Goal: Transaction & Acquisition: Purchase product/service

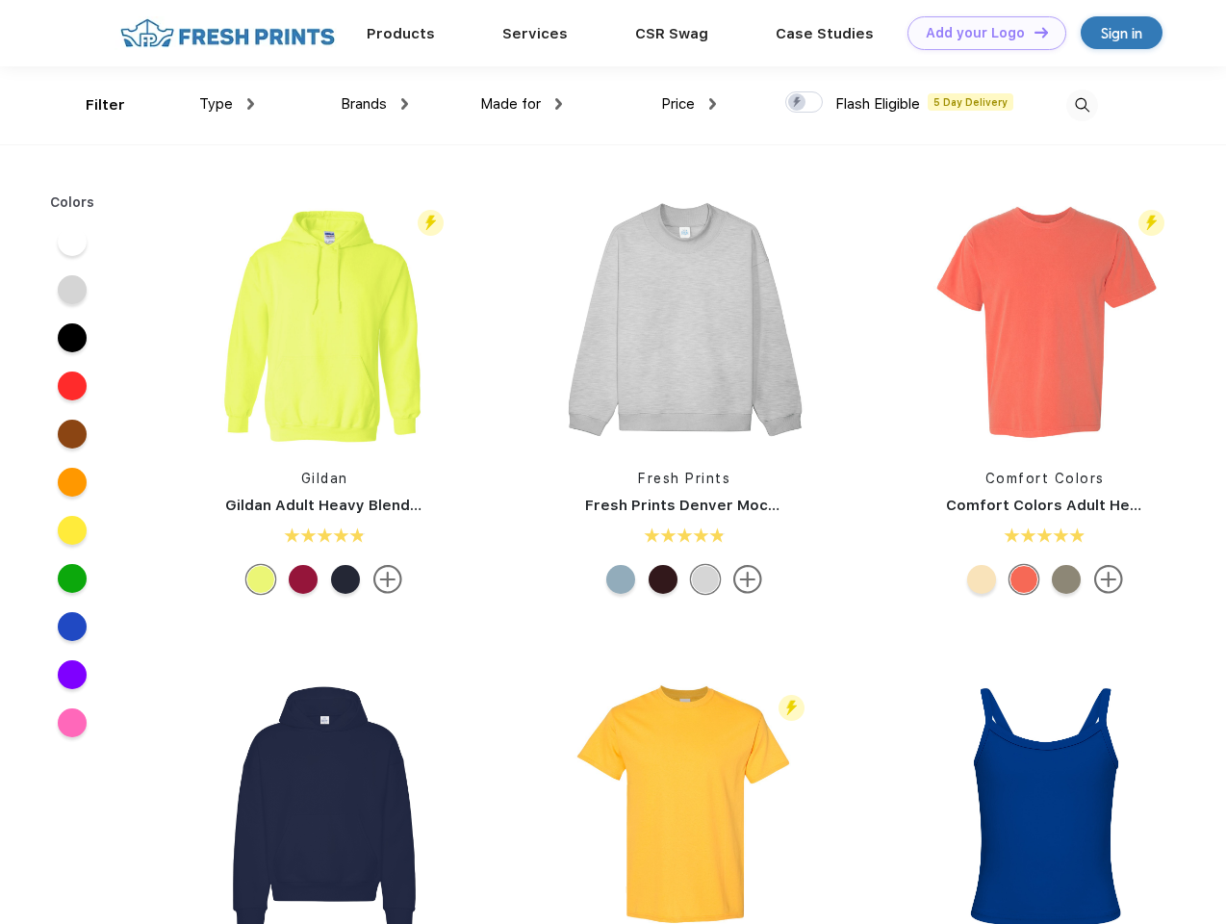
scroll to position [1, 0]
click at [980, 33] on link "Add your Logo Design Tool" at bounding box center [987, 33] width 159 height 34
click at [0, 0] on div "Design Tool" at bounding box center [0, 0] width 0 height 0
click at [1033, 32] on link "Add your Logo Design Tool" at bounding box center [987, 33] width 159 height 34
click at [92, 105] on div "Filter" at bounding box center [105, 105] width 39 height 22
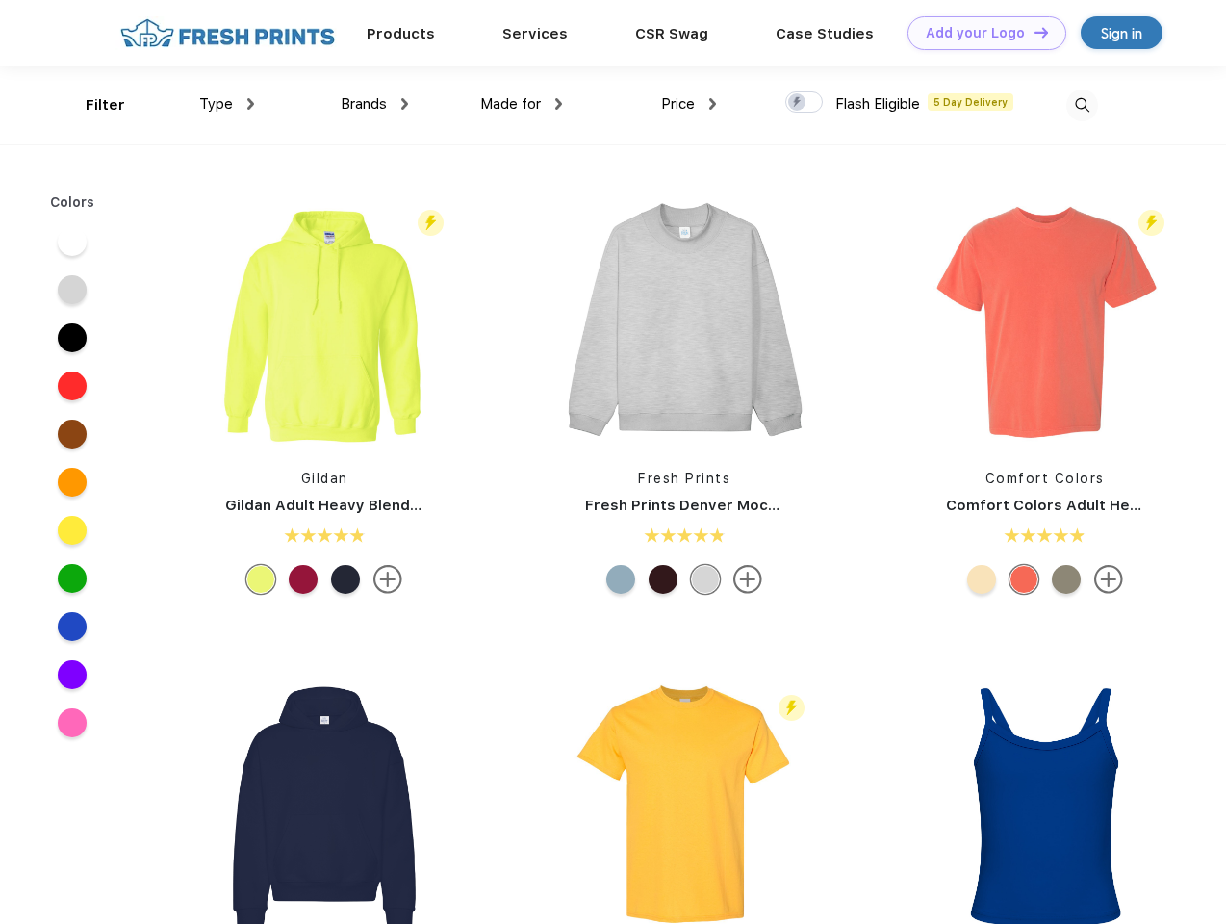
click at [227, 104] on span "Type" at bounding box center [216, 103] width 34 height 17
click at [374, 104] on span "Brands" at bounding box center [364, 103] width 46 height 17
click at [522, 104] on span "Made for" at bounding box center [510, 103] width 61 height 17
click at [689, 104] on span "Price" at bounding box center [678, 103] width 34 height 17
click at [805, 103] on div at bounding box center [804, 101] width 38 height 21
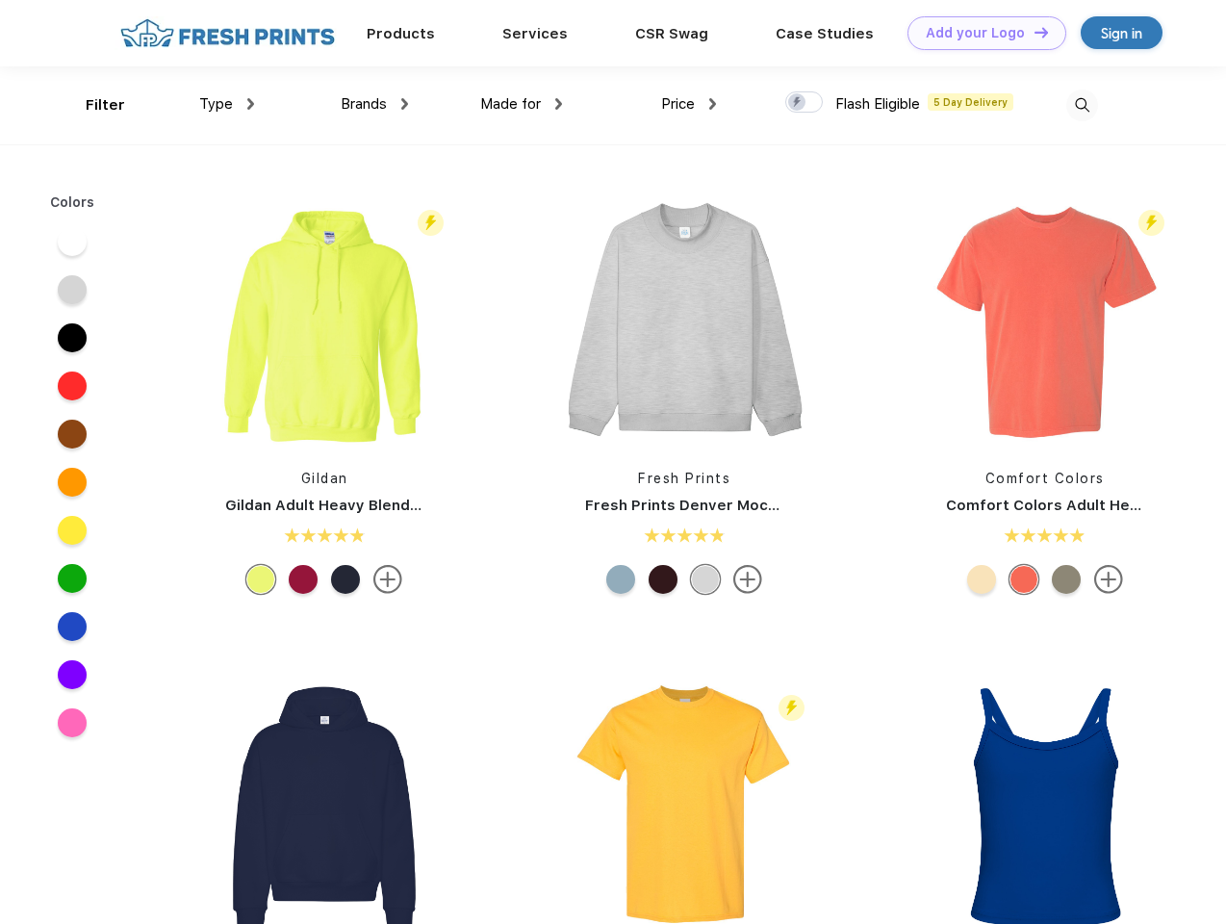
click at [798, 103] on input "checkbox" at bounding box center [791, 96] width 13 height 13
click at [1082, 105] on img at bounding box center [1082, 106] width 32 height 32
